Goal: Transaction & Acquisition: Book appointment/travel/reservation

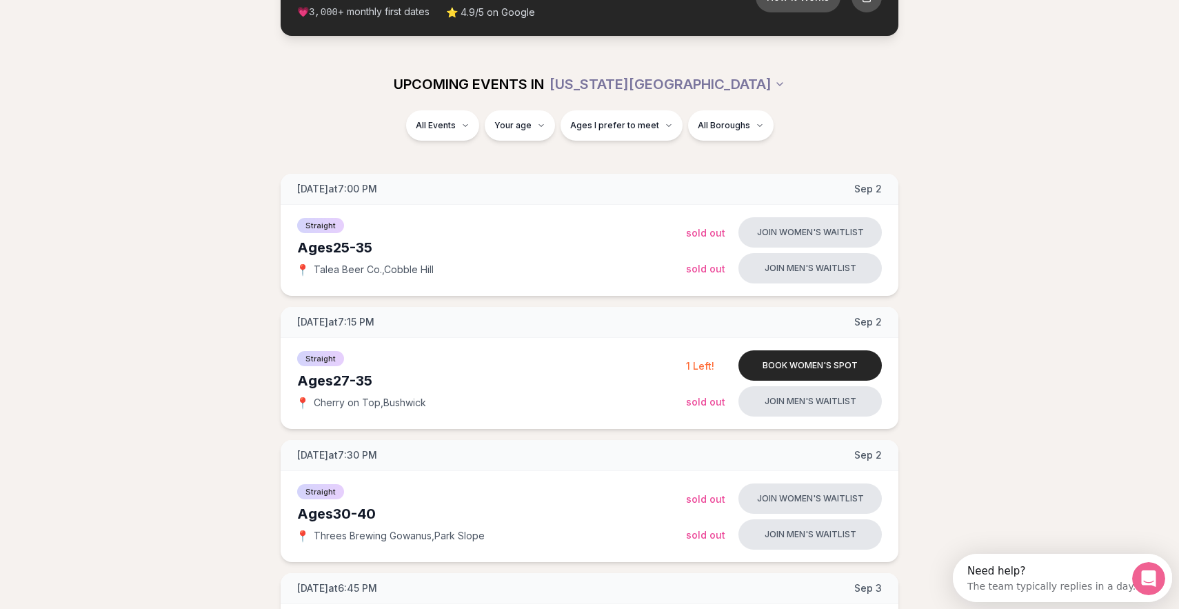
scroll to position [116, 0]
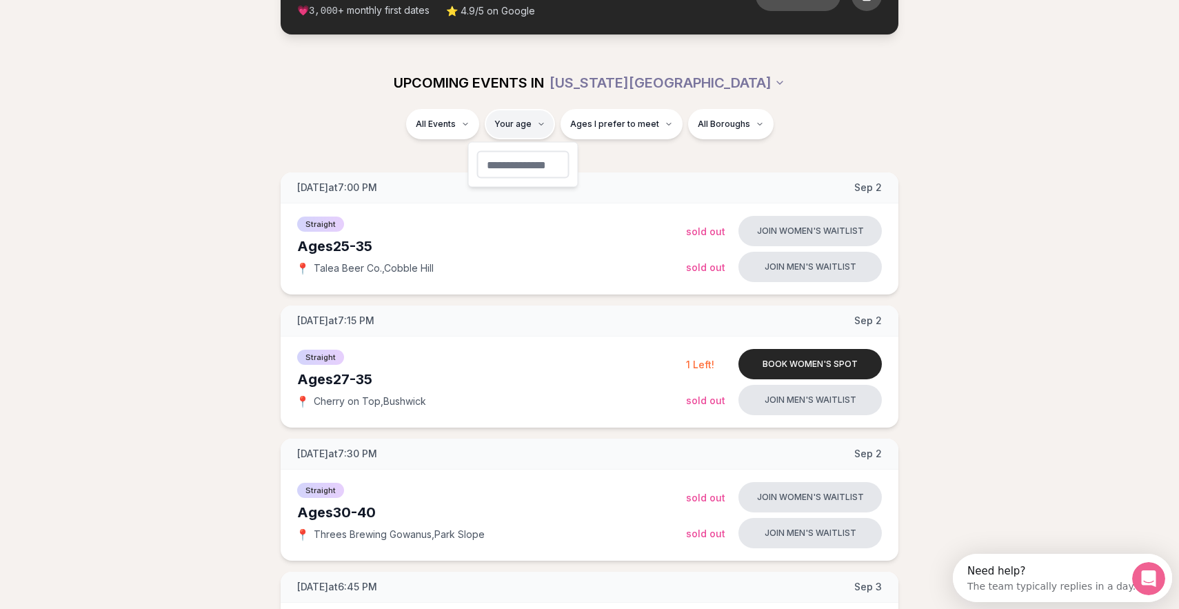
type input "**"
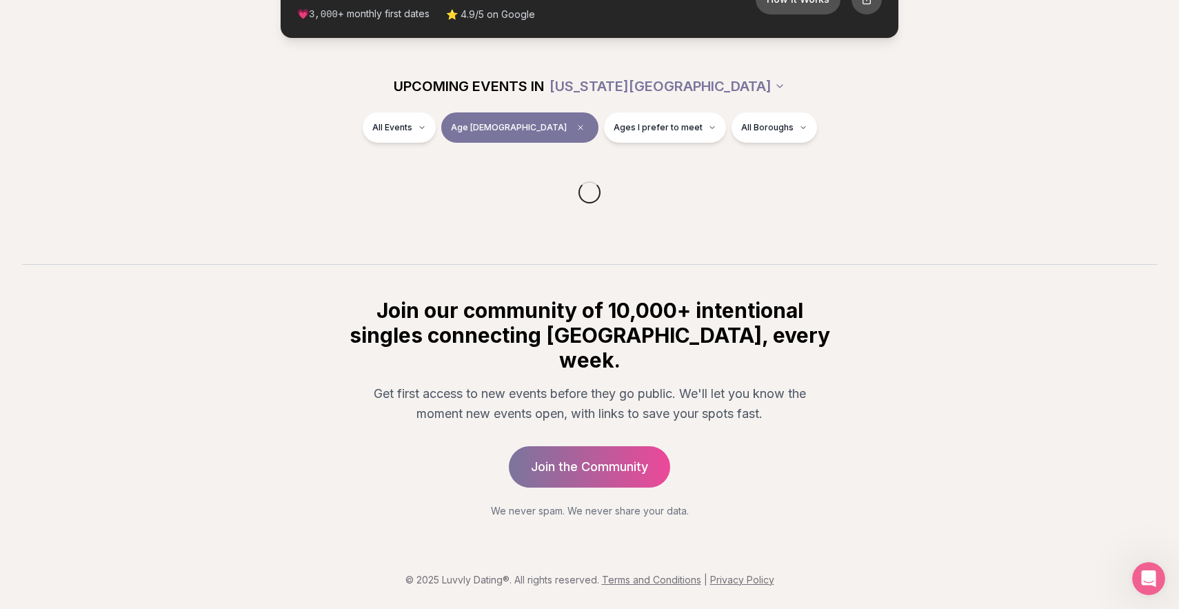
scroll to position [87, 0]
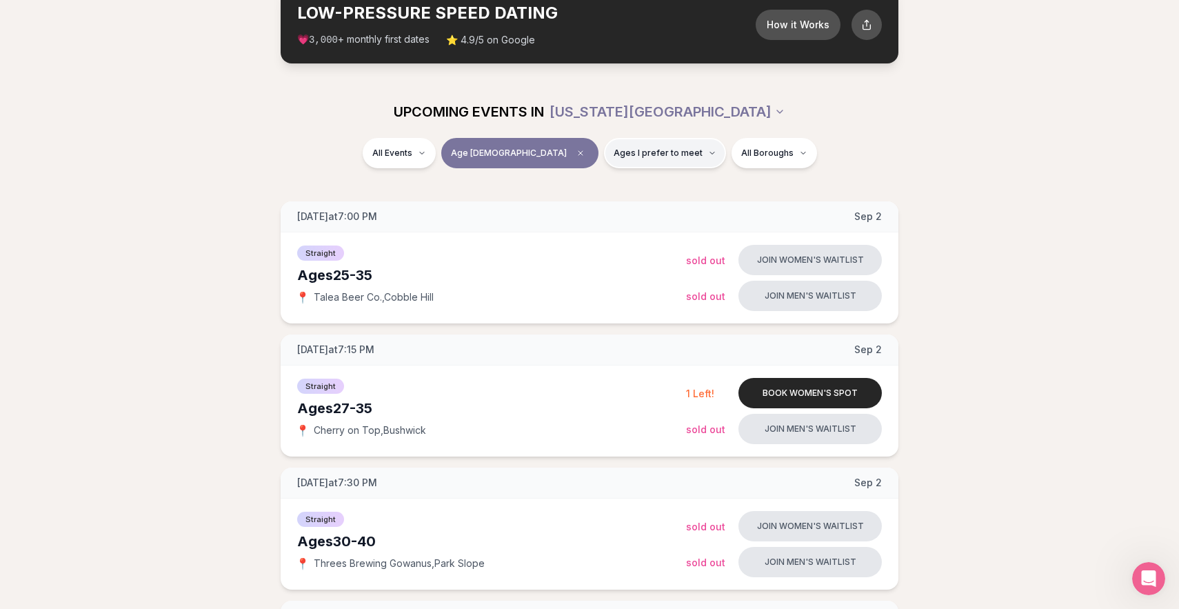
click at [614, 148] on span "Ages I prefer to meet" at bounding box center [658, 153] width 89 height 11
click at [565, 204] on button "Around my age" at bounding box center [566, 206] width 11 height 11
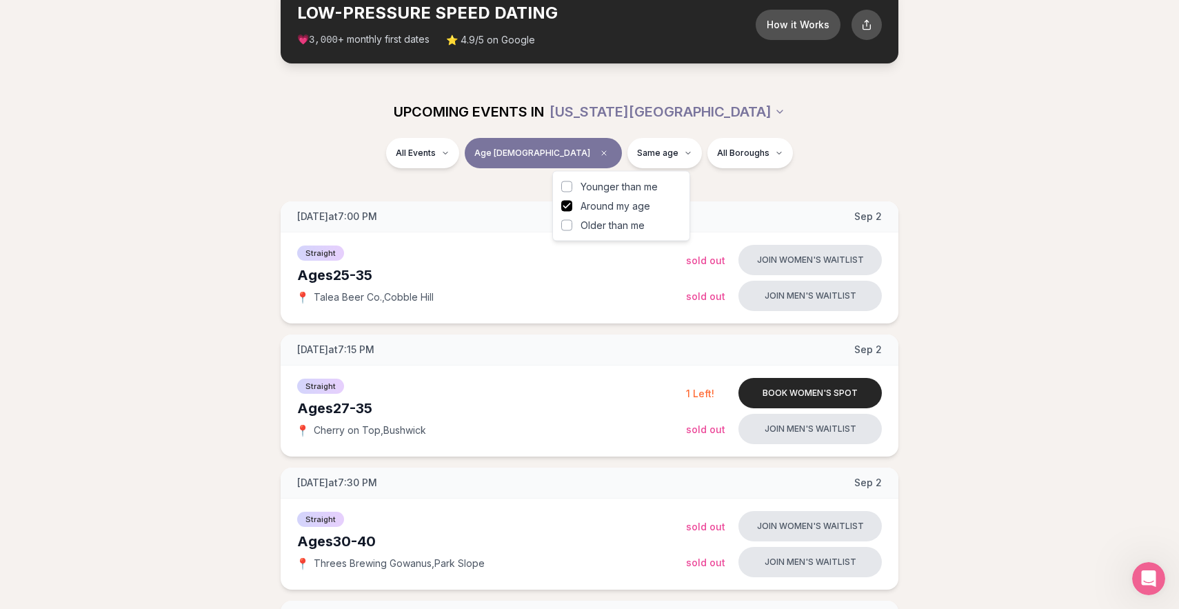
click at [565, 223] on button "Older than me" at bounding box center [566, 225] width 11 height 11
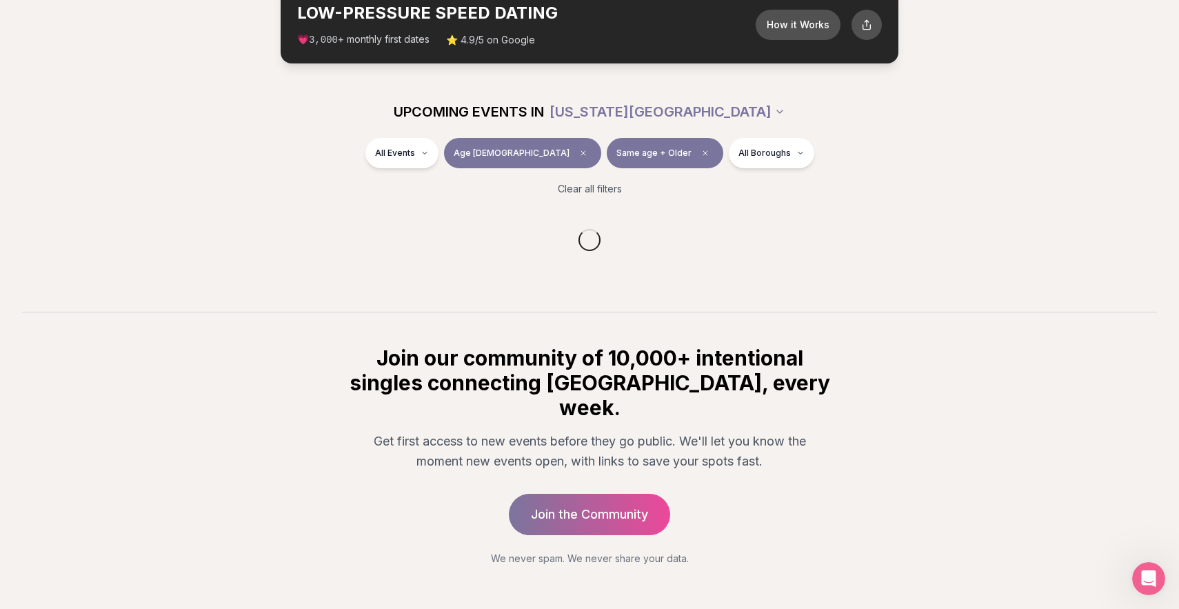
click at [350, 129] on div "UPCOMING EVENTS IN [US_STATE][GEOGRAPHIC_DATA]" at bounding box center [589, 112] width 794 height 52
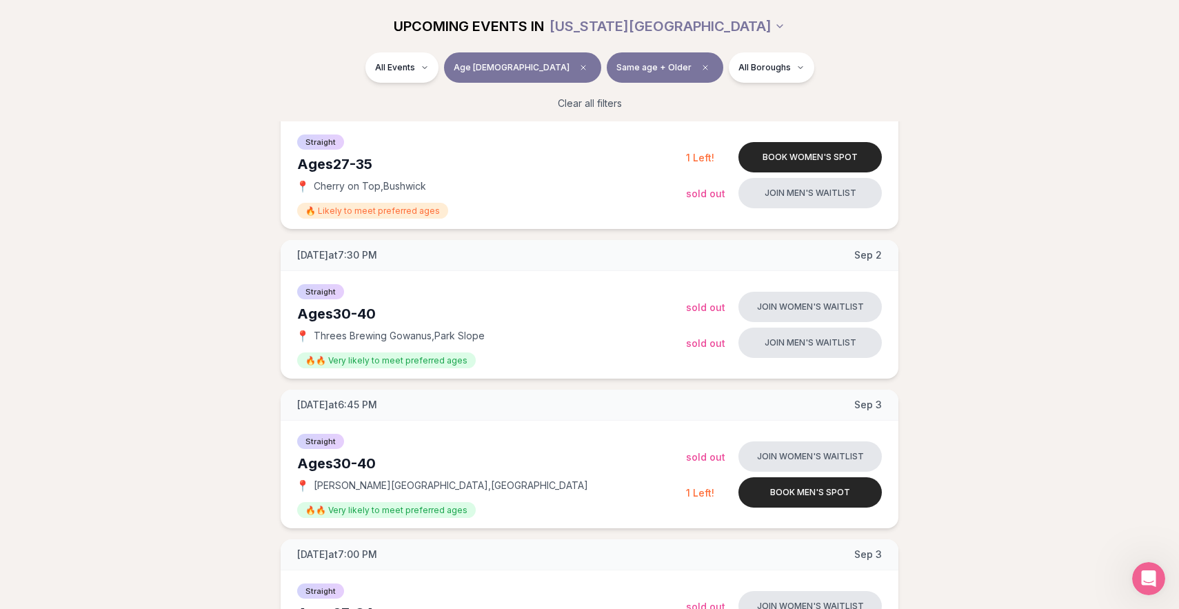
scroll to position [371, 0]
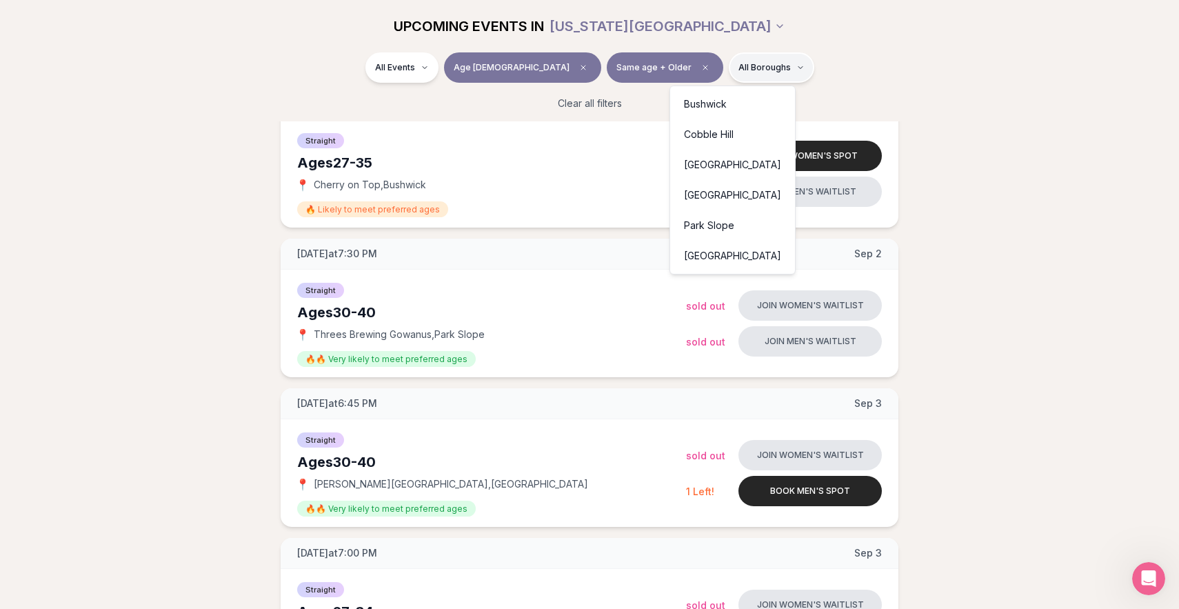
click at [701, 187] on div "[GEOGRAPHIC_DATA]" at bounding box center [732, 195] width 119 height 30
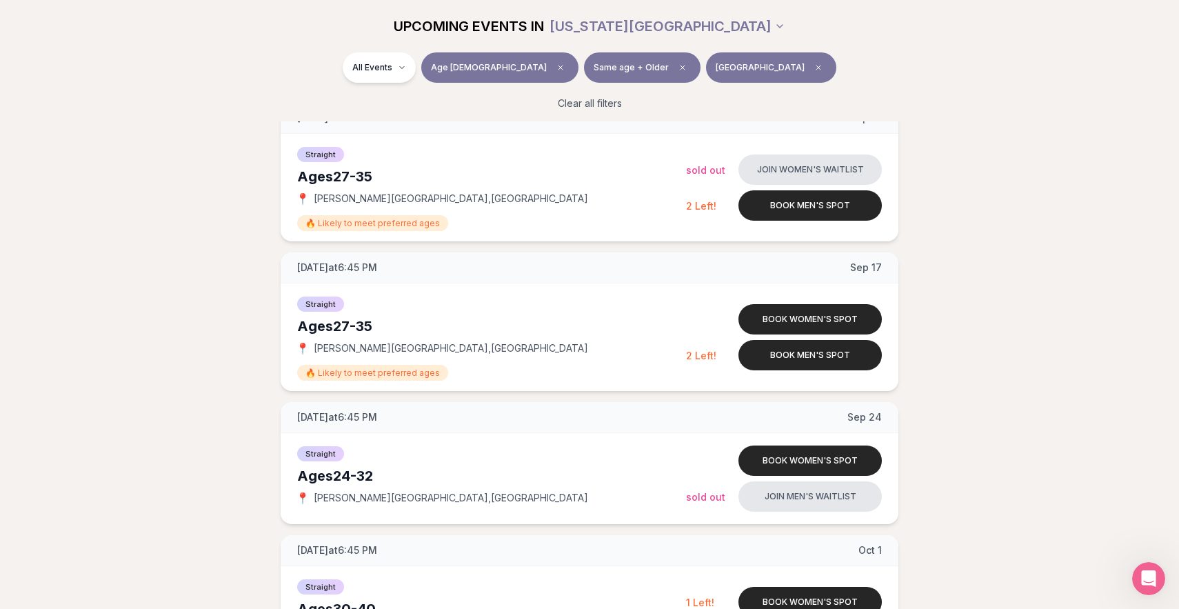
scroll to position [359, 0]
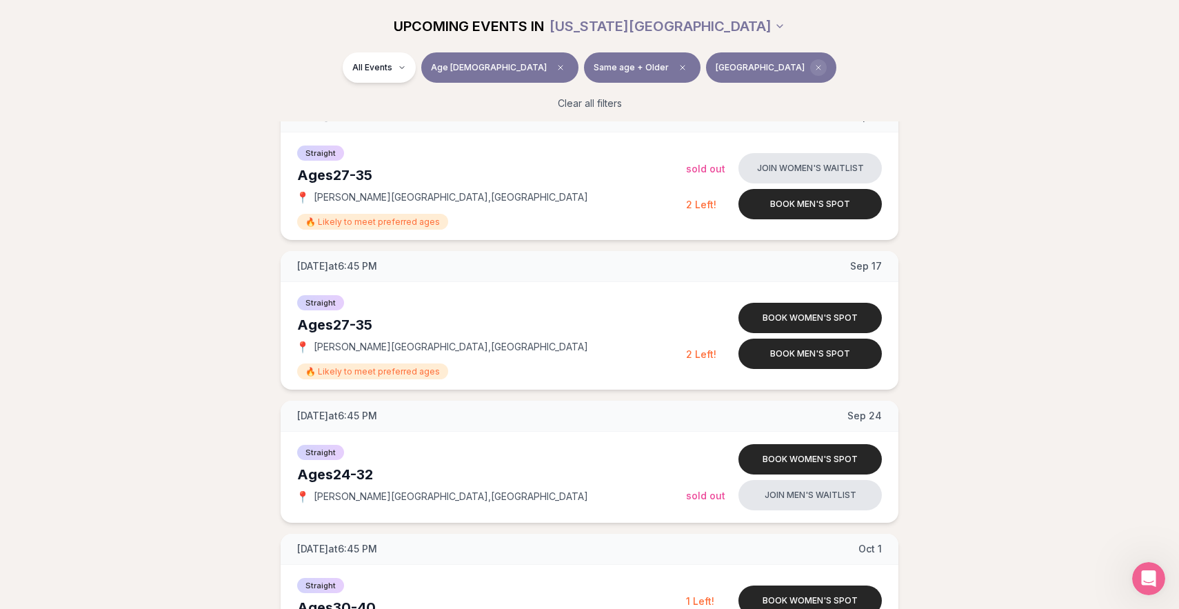
click at [810, 61] on span "Clear borough filter" at bounding box center [818, 67] width 17 height 17
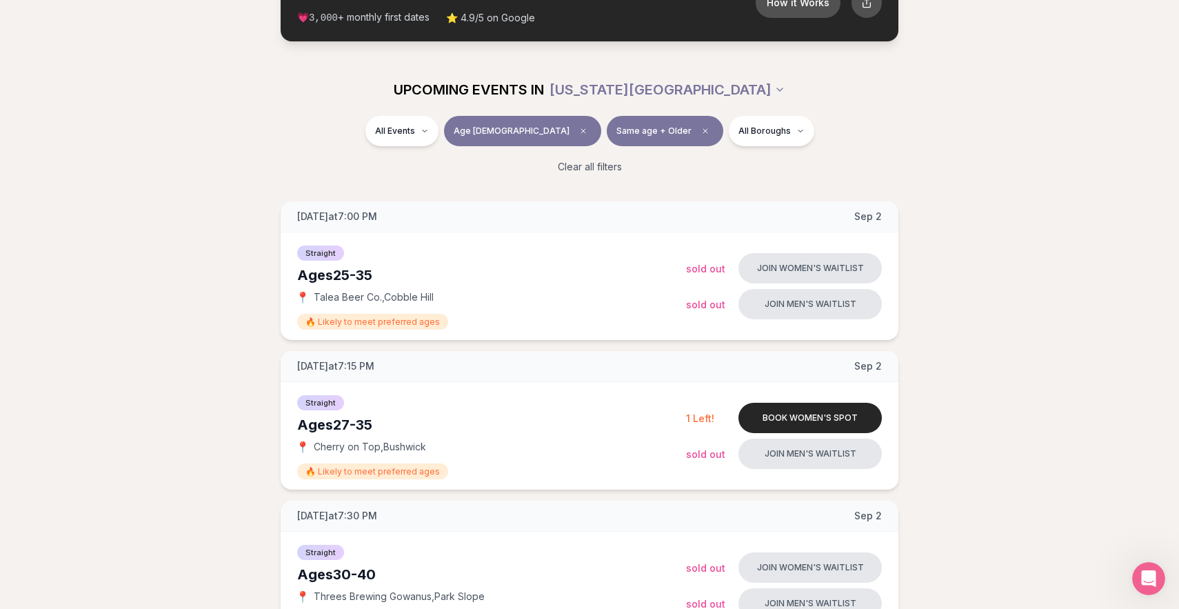
scroll to position [359, 0]
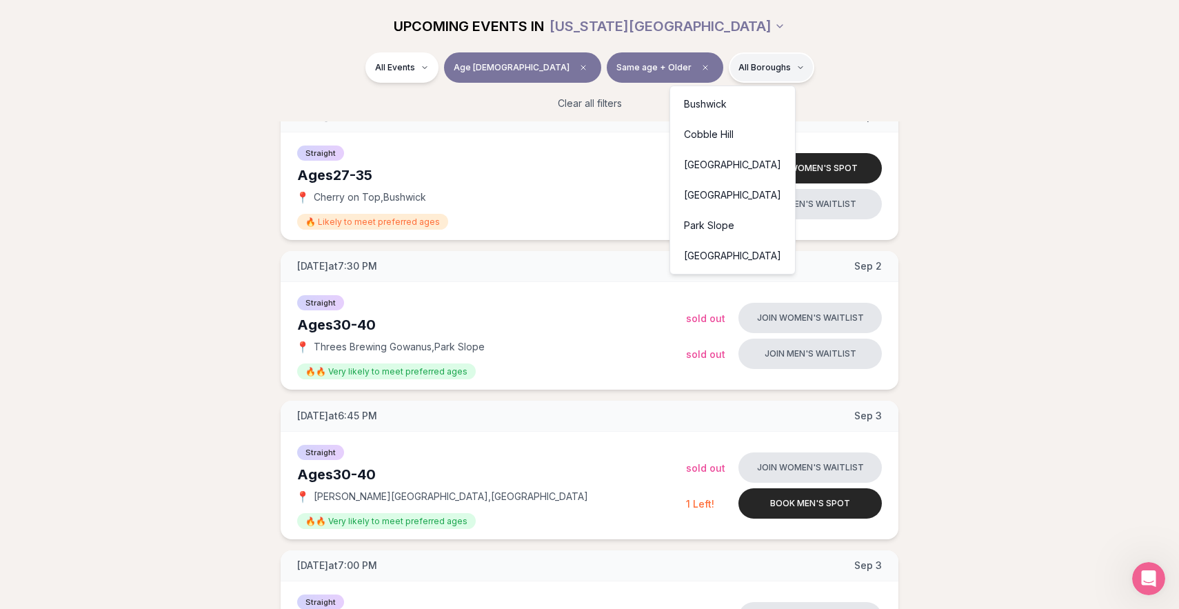
click at [722, 168] on div "[GEOGRAPHIC_DATA]" at bounding box center [732, 165] width 119 height 30
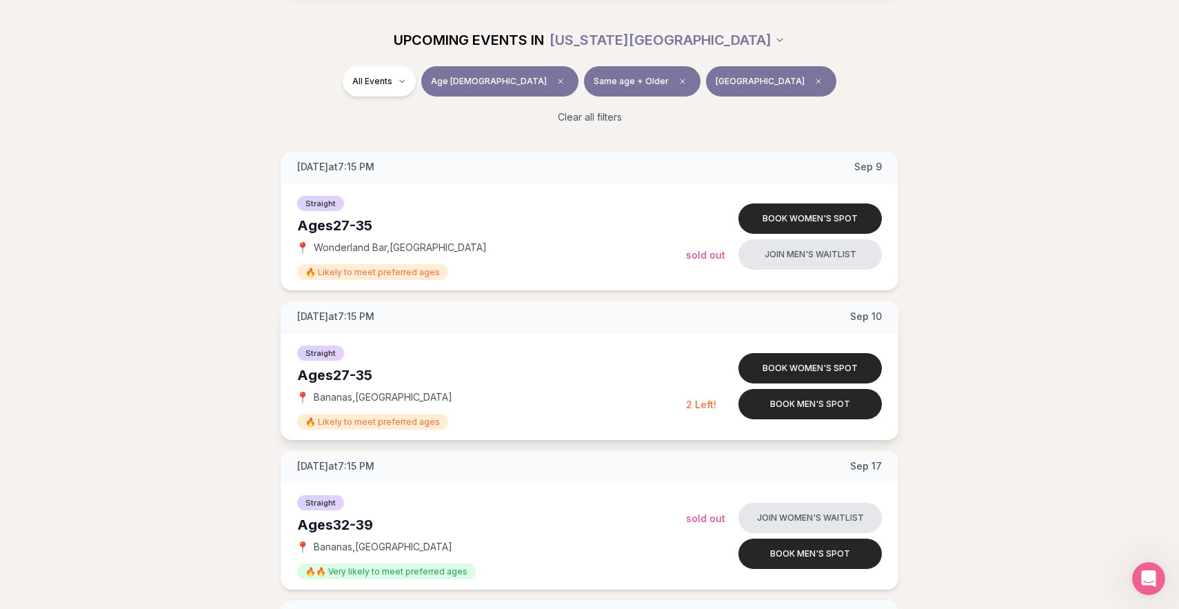
scroll to position [158, 0]
click at [776, 361] on button "Book women's spot" at bounding box center [810, 369] width 143 height 30
